Goal: Information Seeking & Learning: Find specific fact

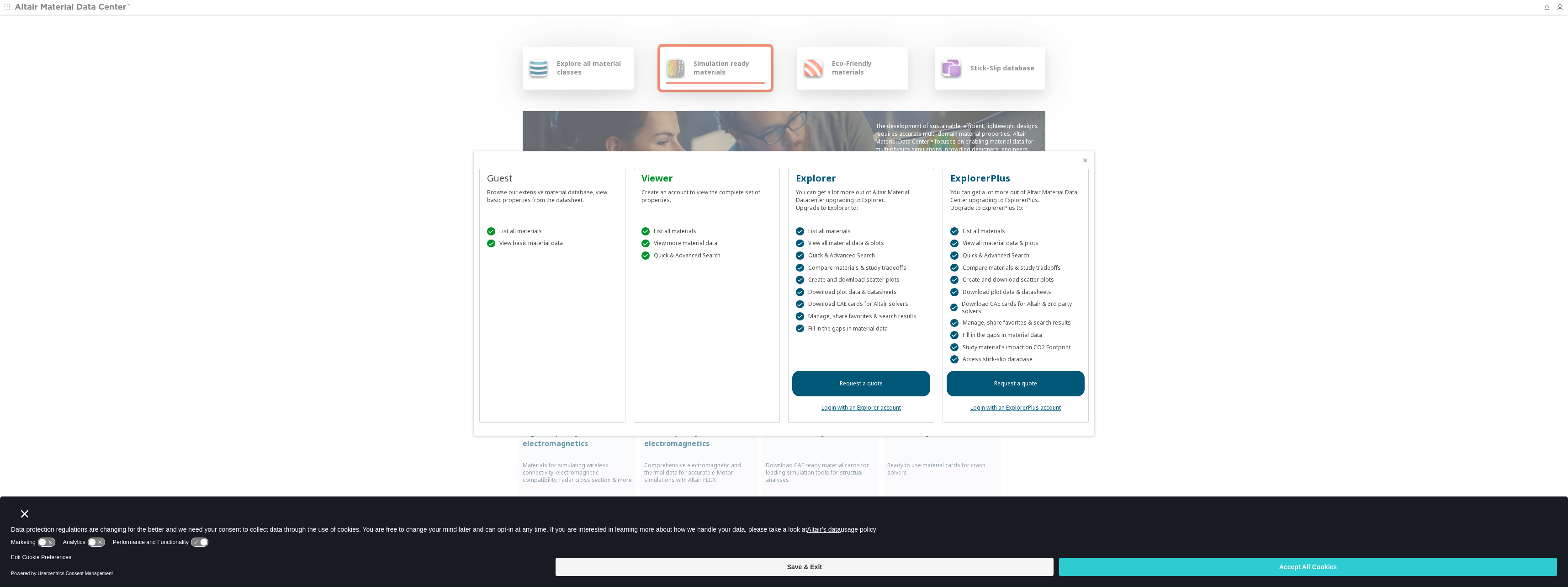
click at [1339, 246] on div at bounding box center [784, 294] width 1568 height 587
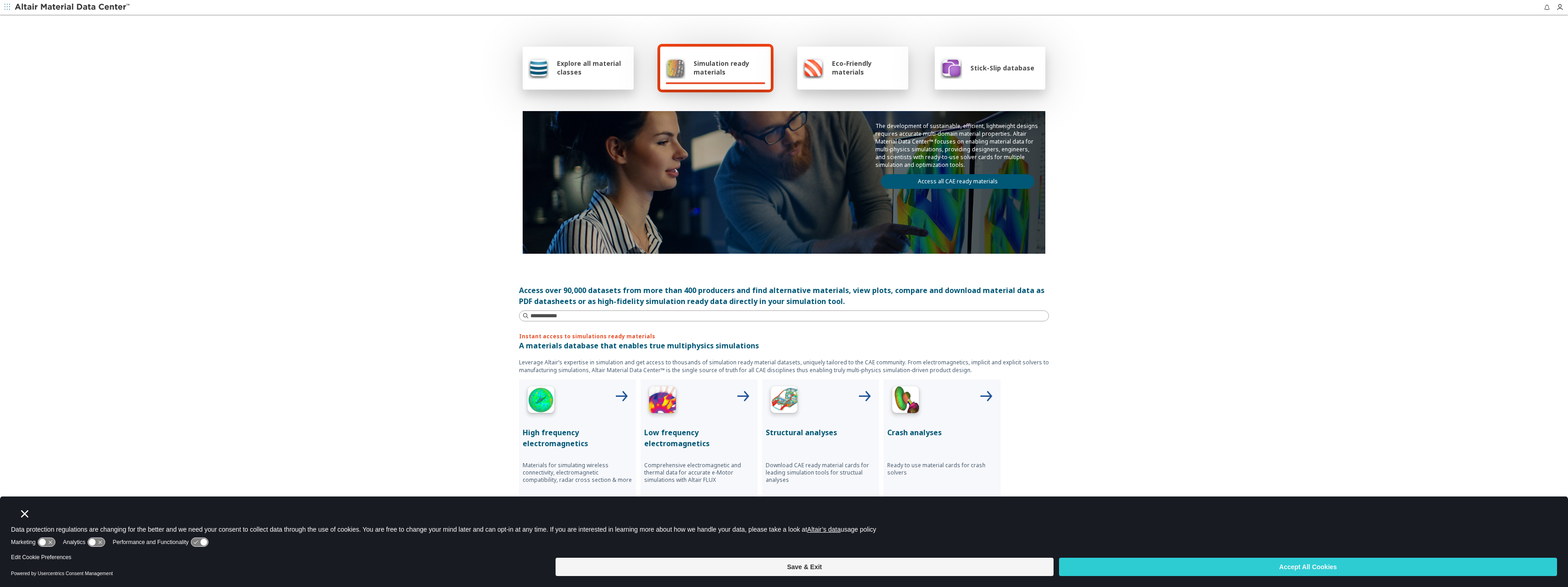
click at [716, 61] on span "Simulation ready materials" at bounding box center [729, 68] width 72 height 18
click at [581, 71] on span "Explore all material classes" at bounding box center [592, 68] width 71 height 18
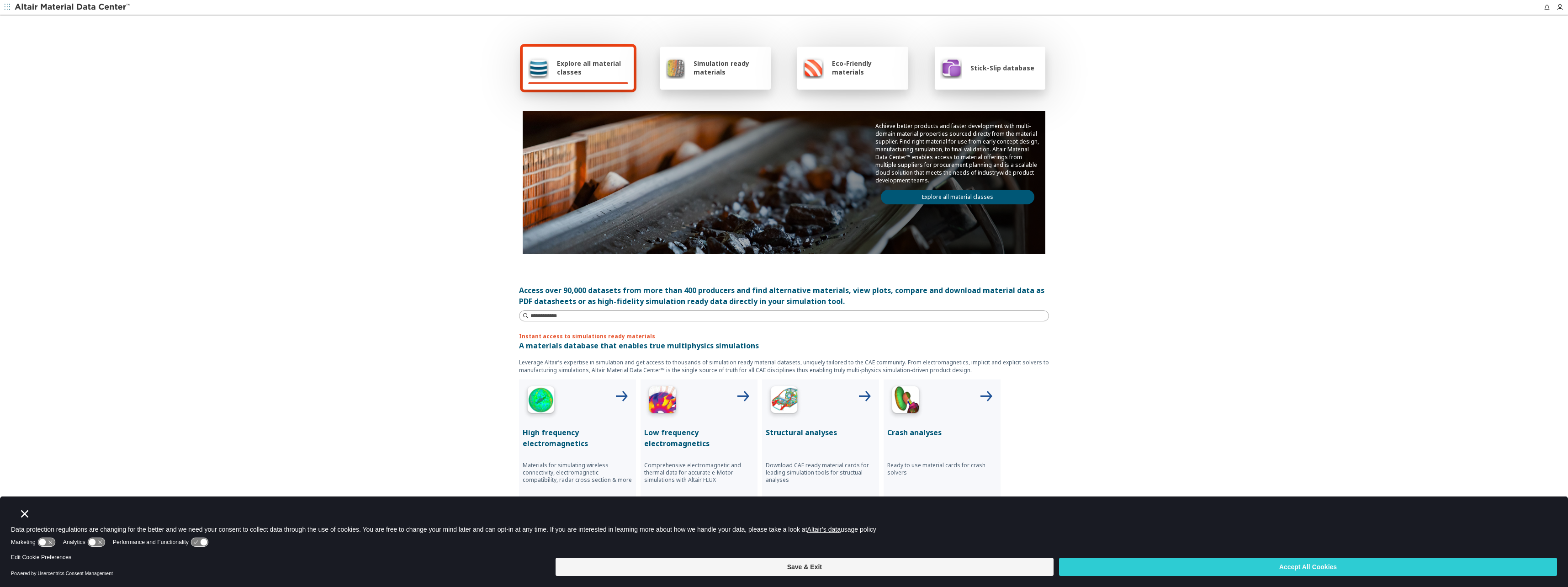
click at [670, 65] on img at bounding box center [676, 68] width 19 height 22
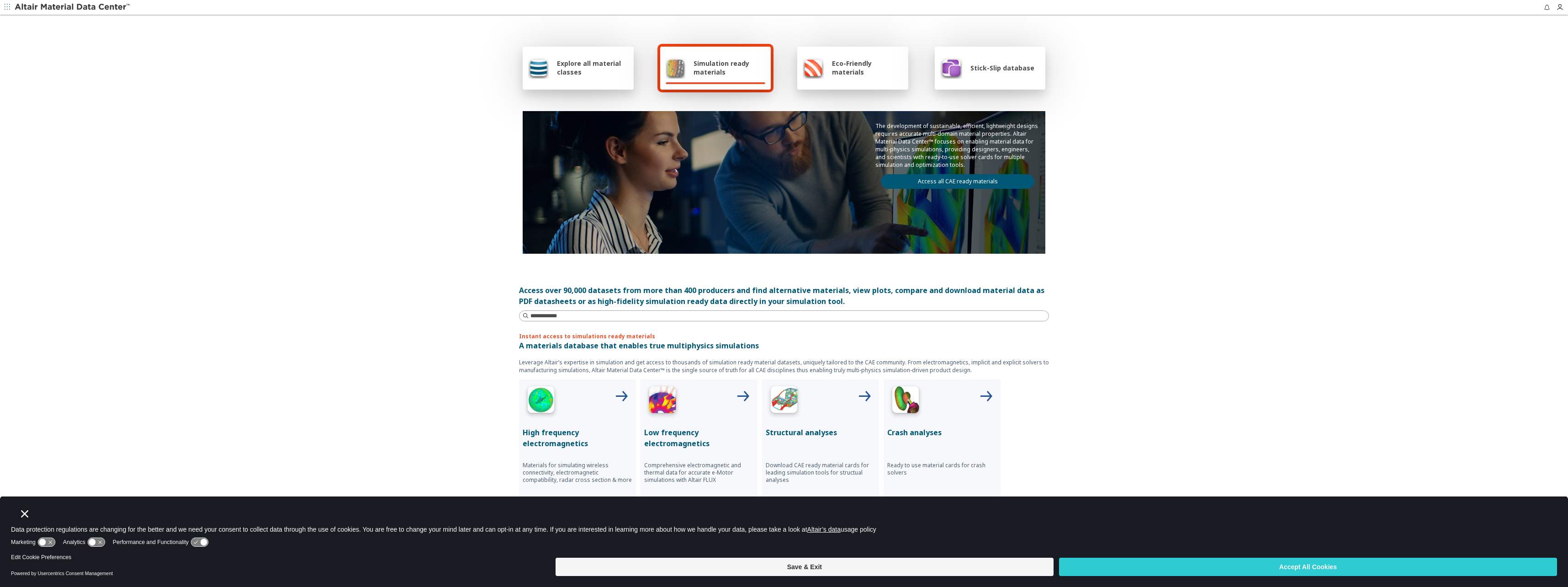
click at [943, 182] on link "Access all CAE ready materials" at bounding box center [957, 181] width 153 height 15
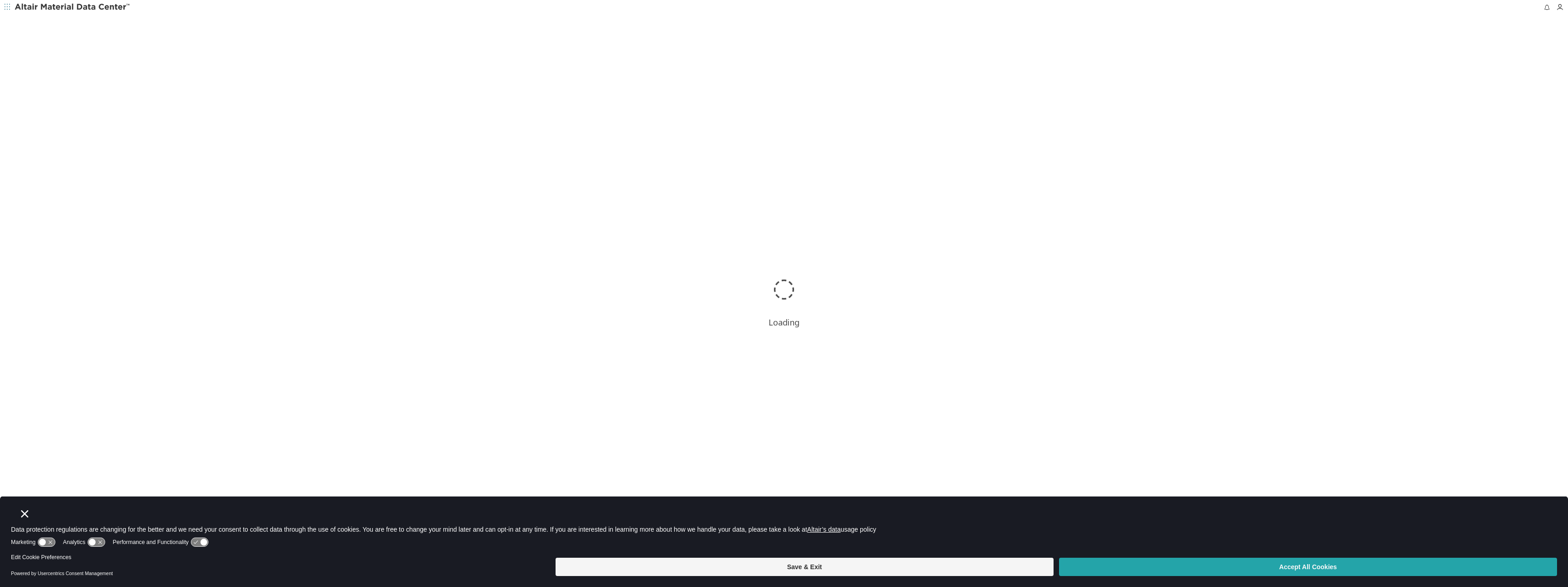
click at [1297, 569] on button "Accept All Cookies" at bounding box center [1308, 567] width 498 height 18
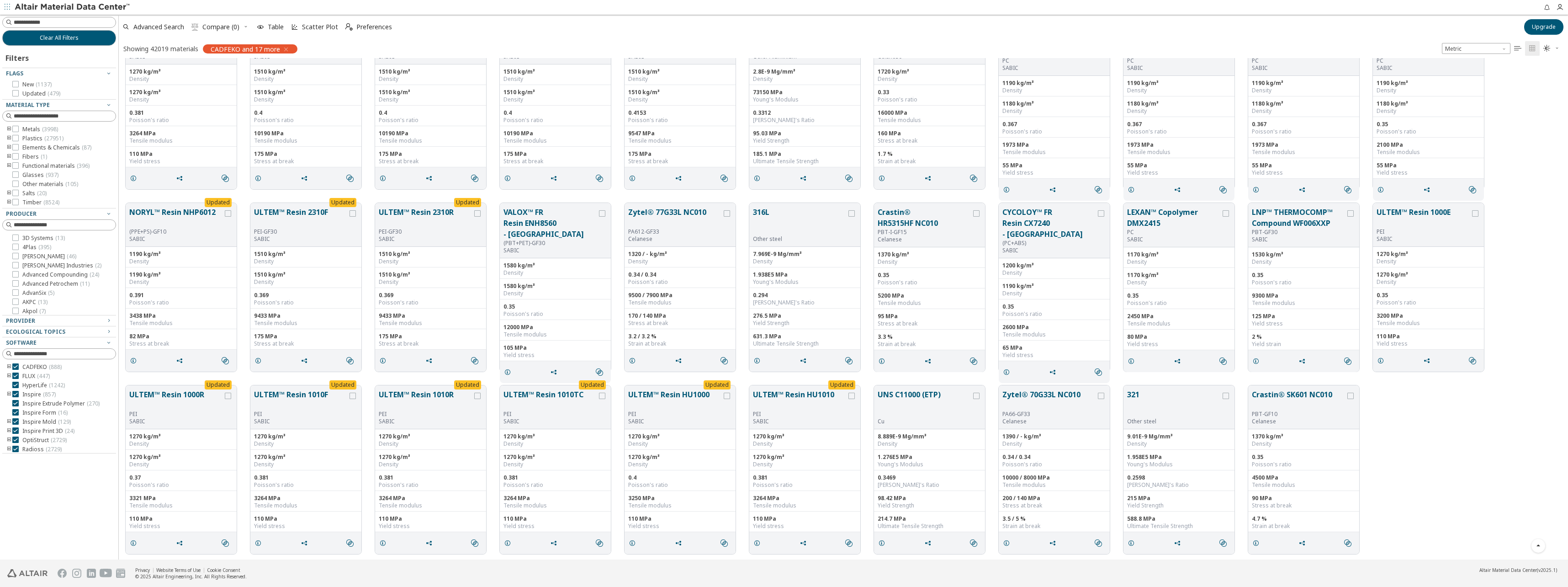
scroll to position [1505, 0]
click at [44, 23] on input at bounding box center [60, 23] width 112 height 10
type input "*****"
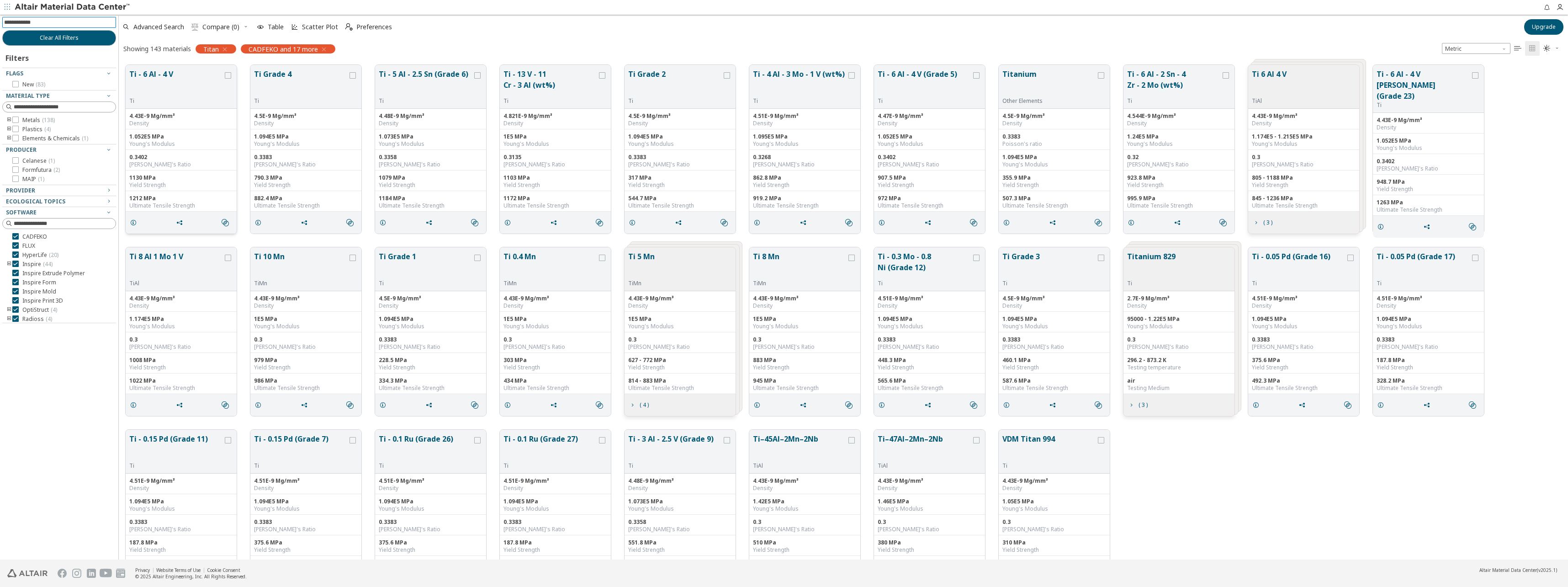
click at [201, 79] on button "Ti - 6 Al - 4 V" at bounding box center [176, 83] width 94 height 29
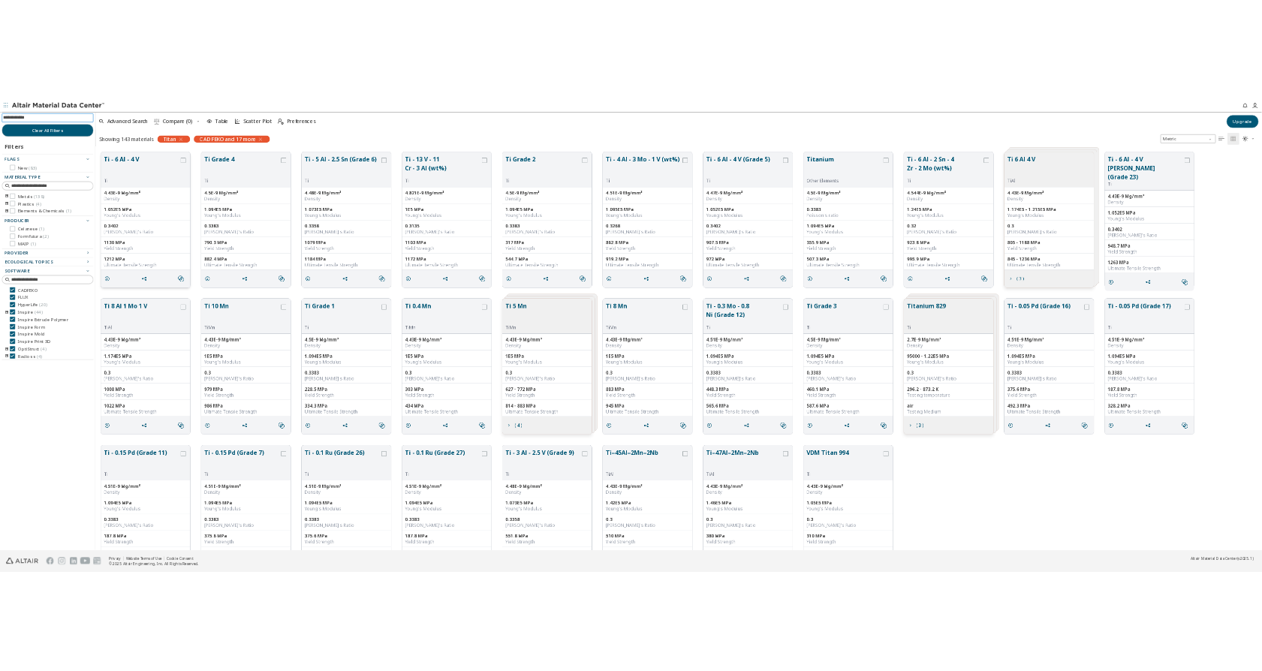
scroll to position [812, 1082]
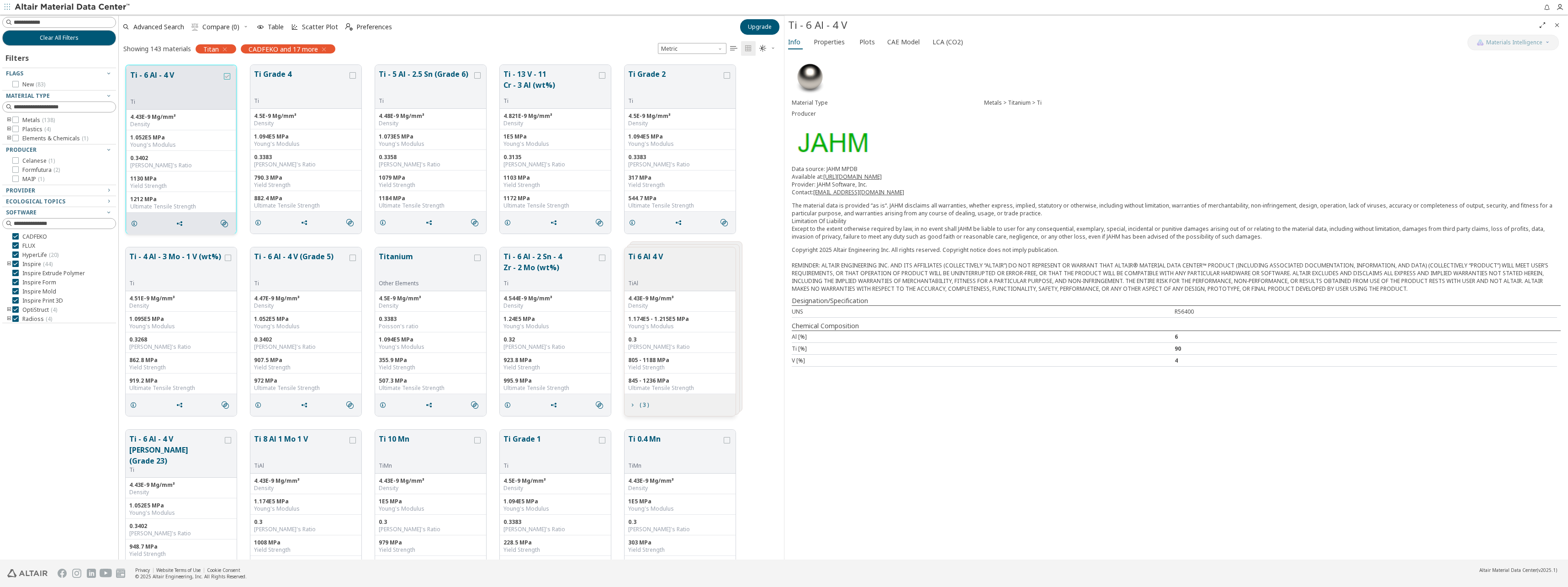
click at [226, 74] on icon "grid" at bounding box center [227, 76] width 7 height 7
click at [836, 44] on span "Properties" at bounding box center [829, 42] width 31 height 15
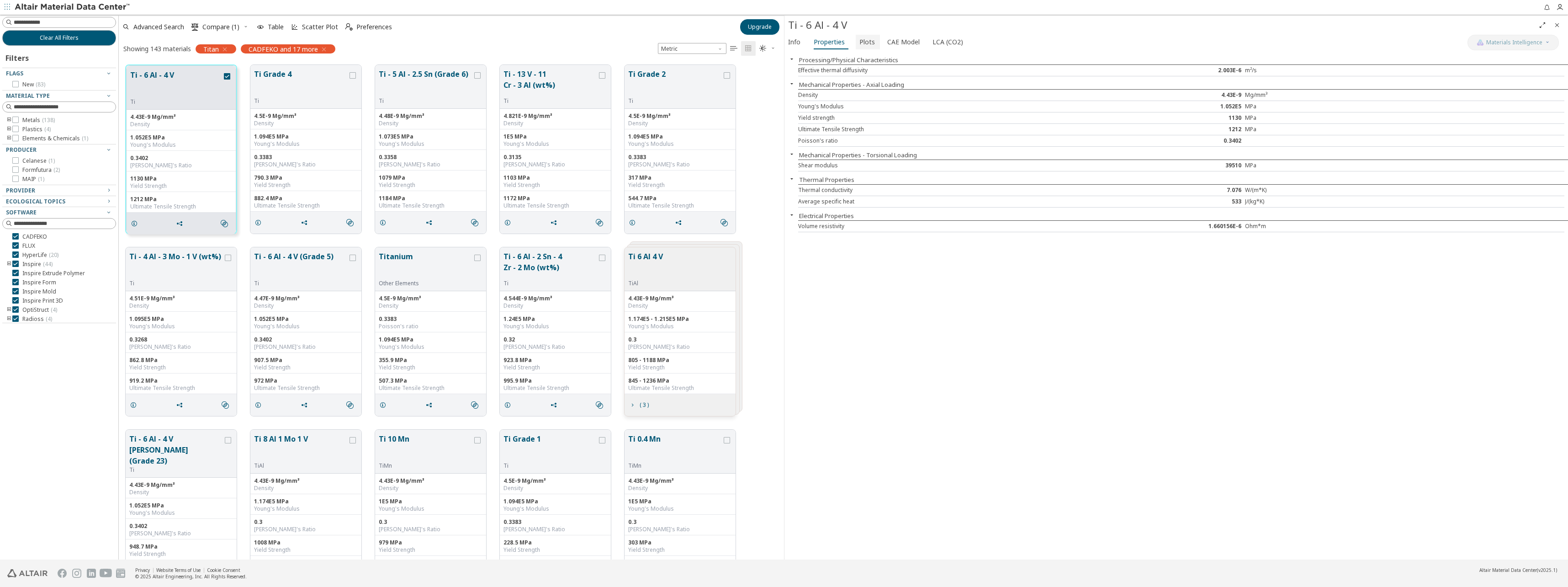
click at [873, 43] on button "Plots" at bounding box center [868, 42] width 24 height 15
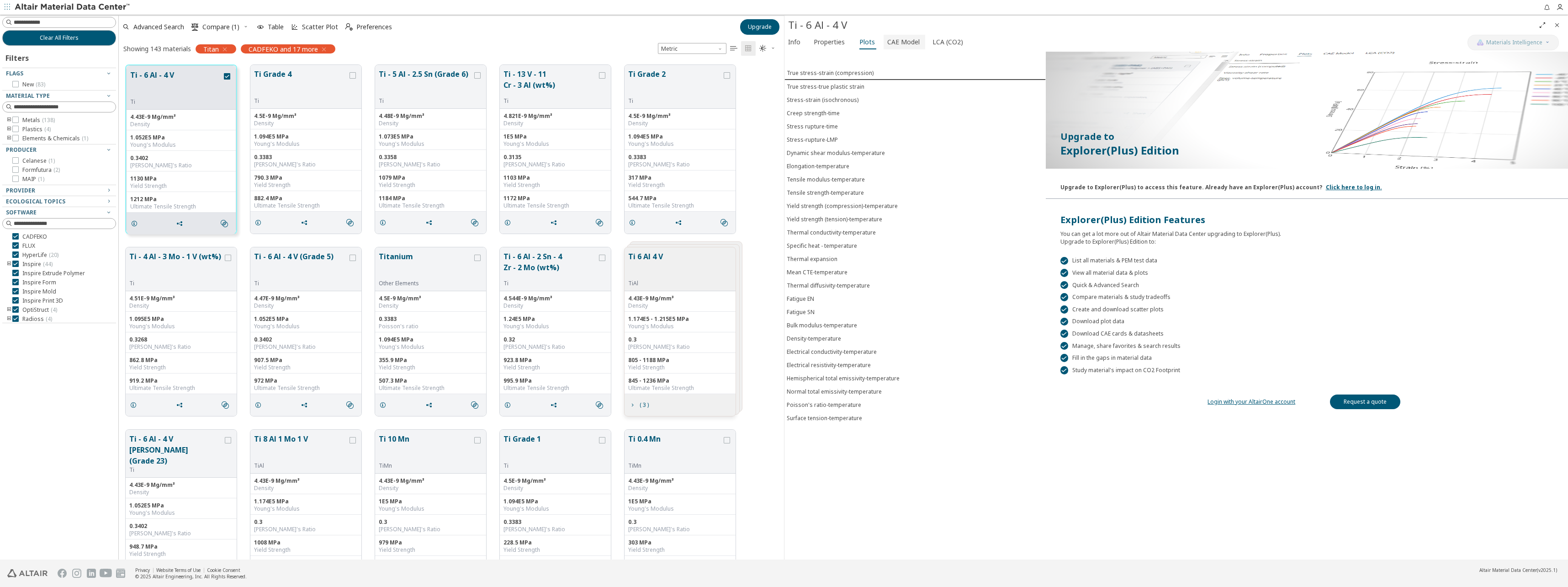
click at [891, 41] on span "CAE Model" at bounding box center [903, 42] width 32 height 15
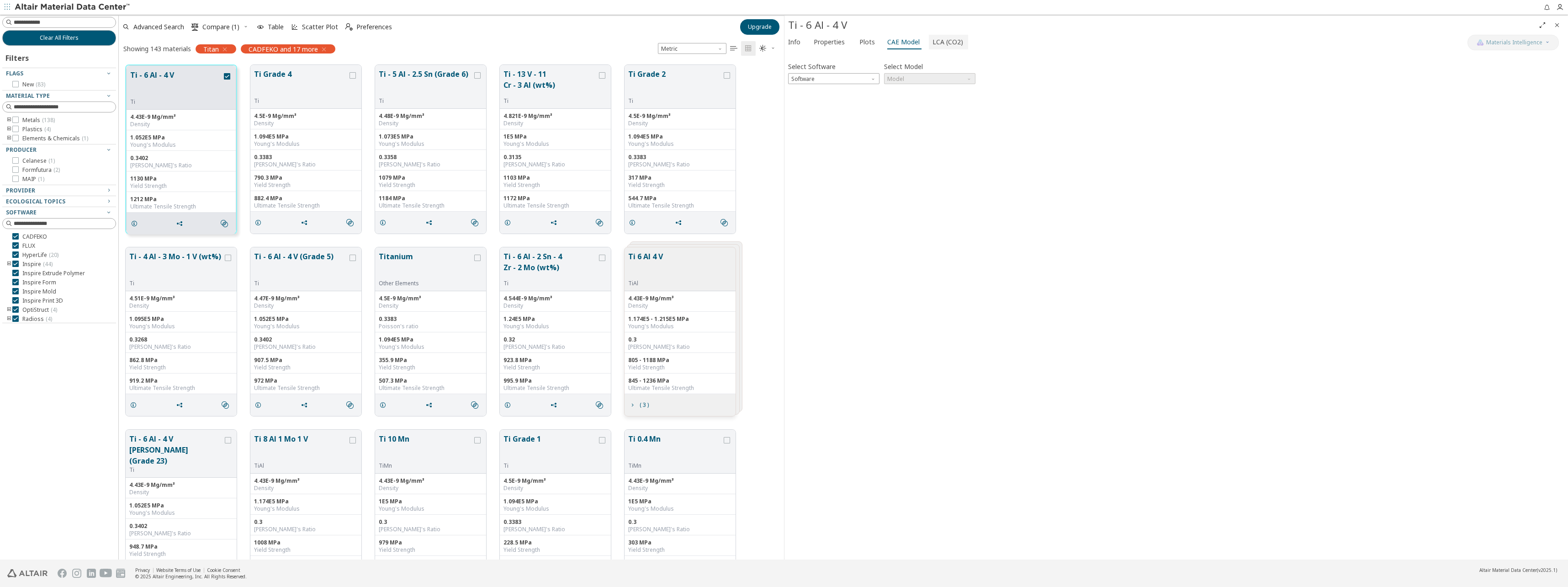
click at [939, 42] on span "LCA (CO2)" at bounding box center [948, 42] width 30 height 15
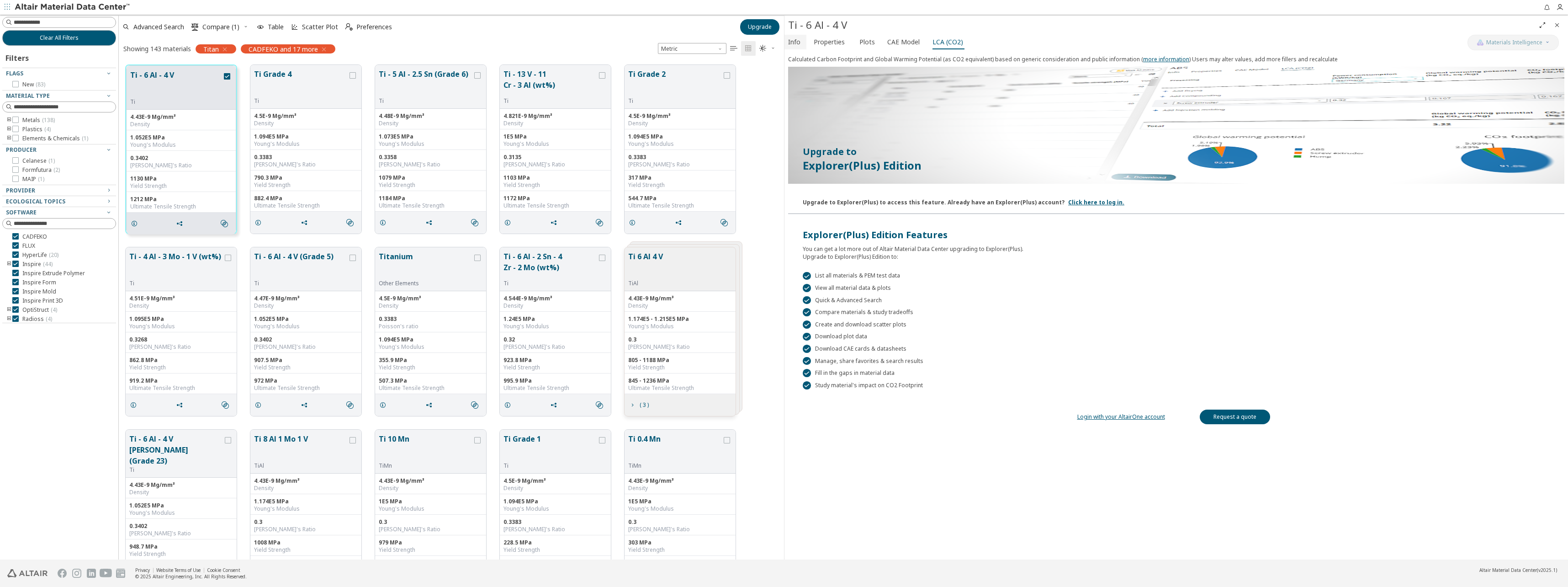
click at [789, 39] on span "Info" at bounding box center [794, 42] width 12 height 15
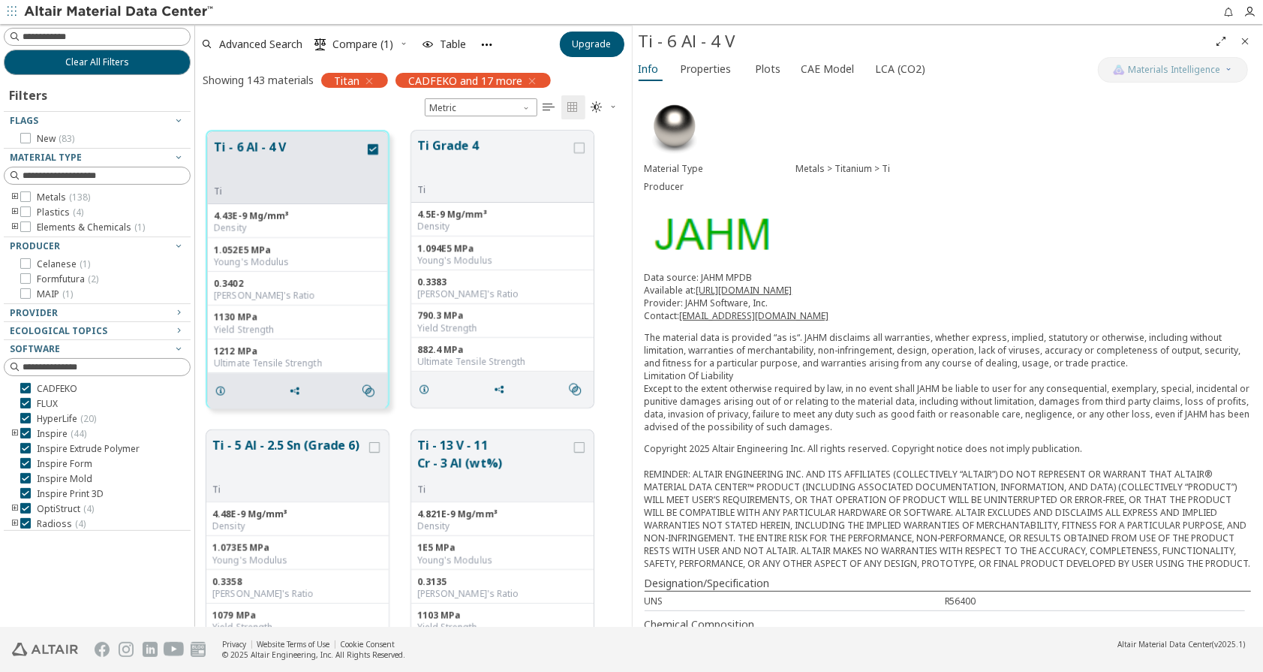
scroll to position [508, 431]
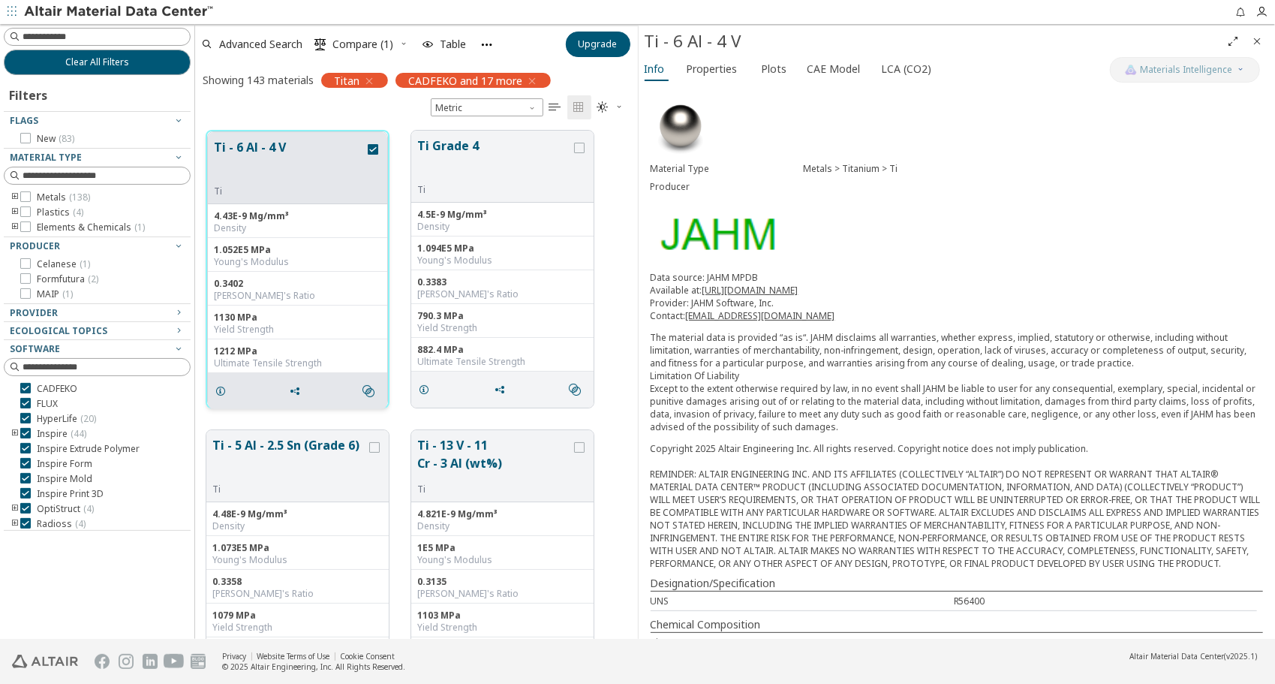
click at [221, 316] on div "1130 MPa" at bounding box center [297, 317] width 167 height 12
click at [236, 244] on div "1.052E5 MPa" at bounding box center [297, 250] width 167 height 12
copy div "1.052E5"
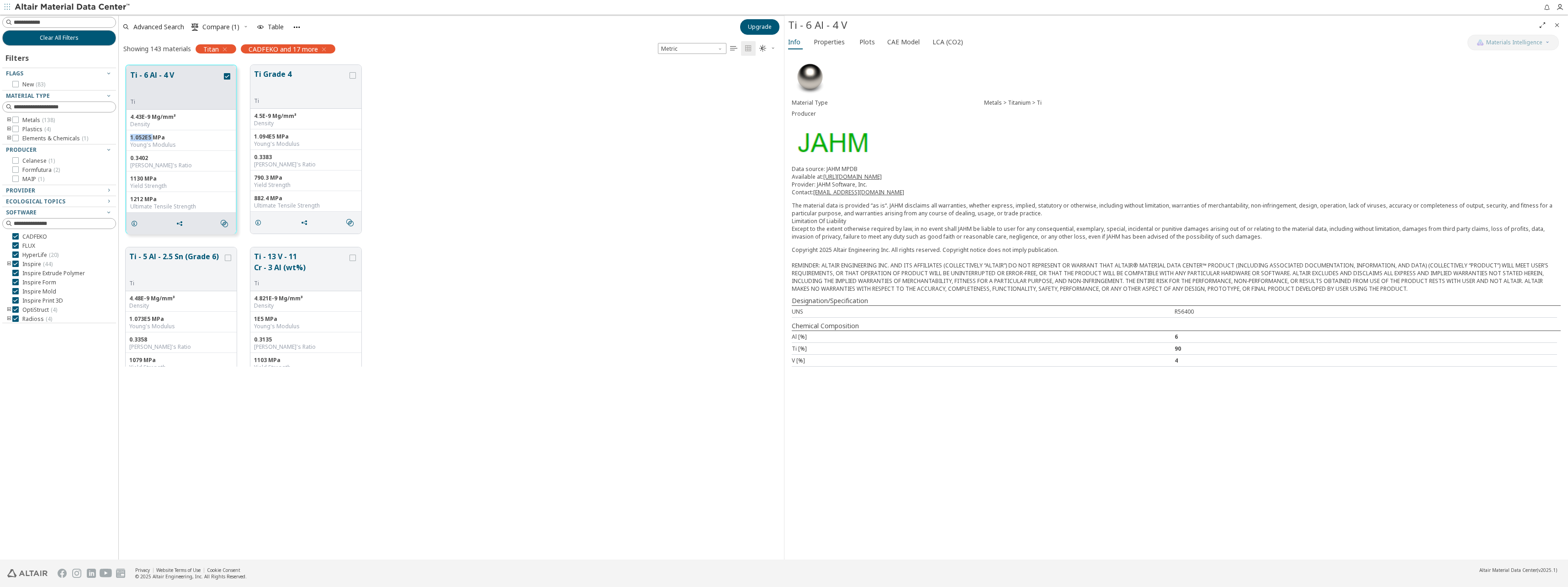
scroll to position [494, 659]
